Goal: Task Accomplishment & Management: Use online tool/utility

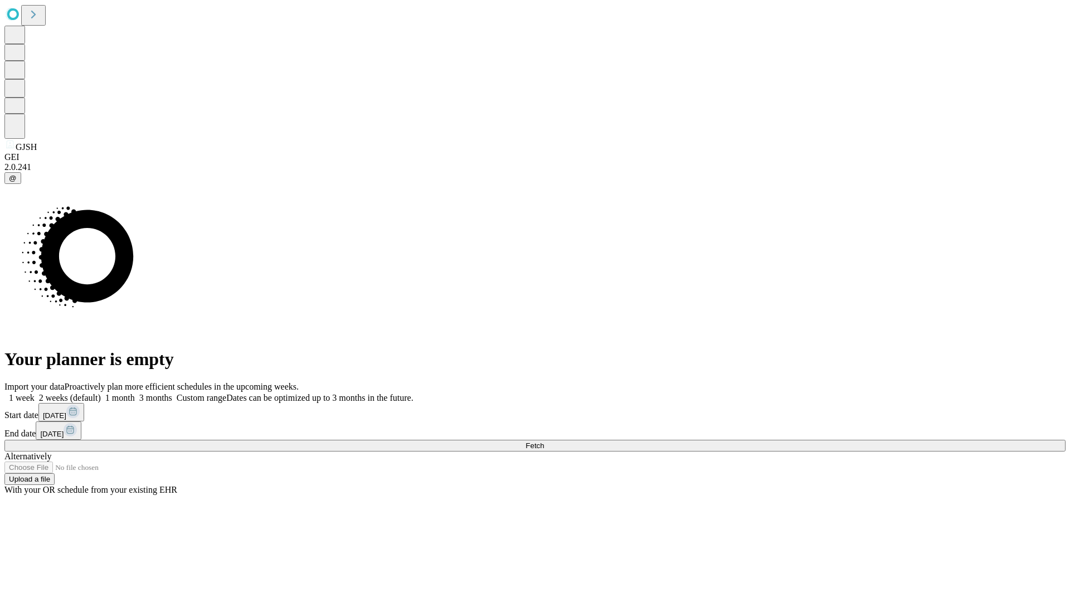
click at [544, 441] on span "Fetch" at bounding box center [534, 445] width 18 height 8
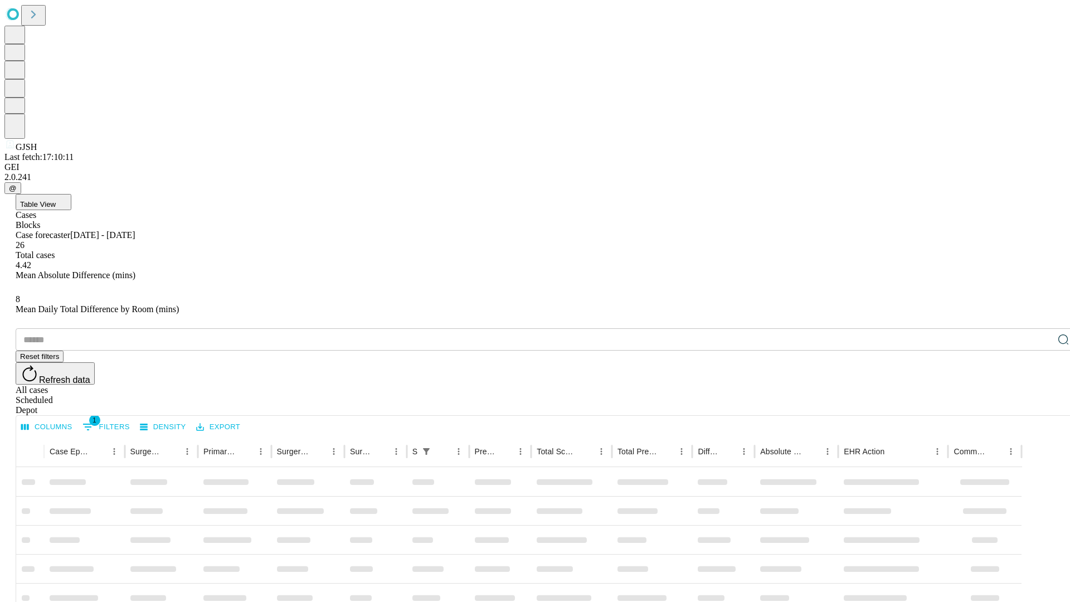
click at [1041, 405] on div "Depot" at bounding box center [546, 410] width 1061 height 10
